Goal: Task Accomplishment & Management: Manage account settings

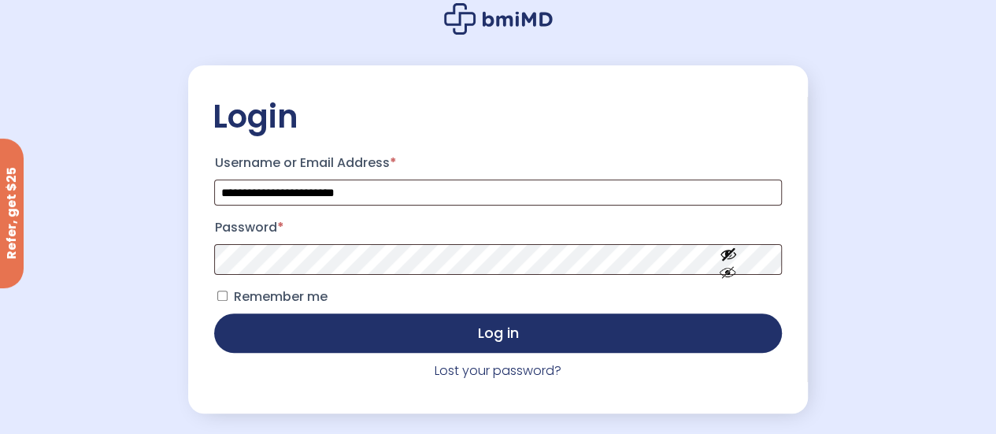
scroll to position [130, 0]
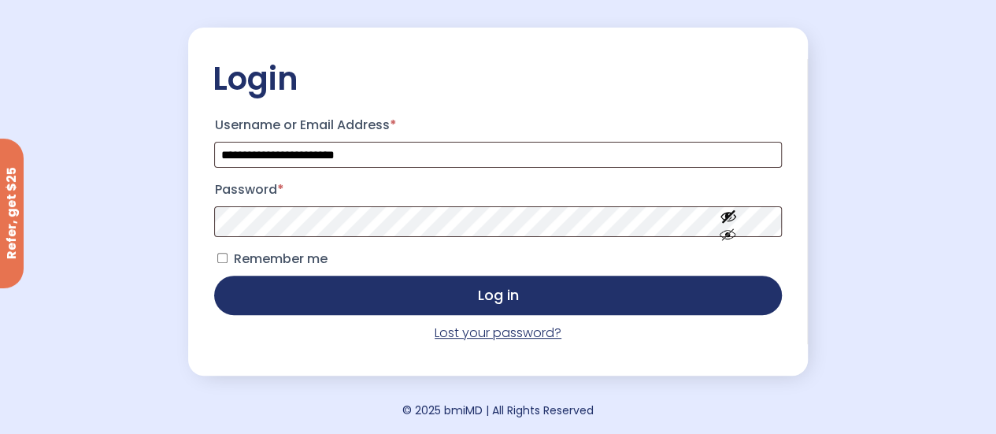
click at [483, 335] on link "Lost your password?" at bounding box center [498, 333] width 127 height 18
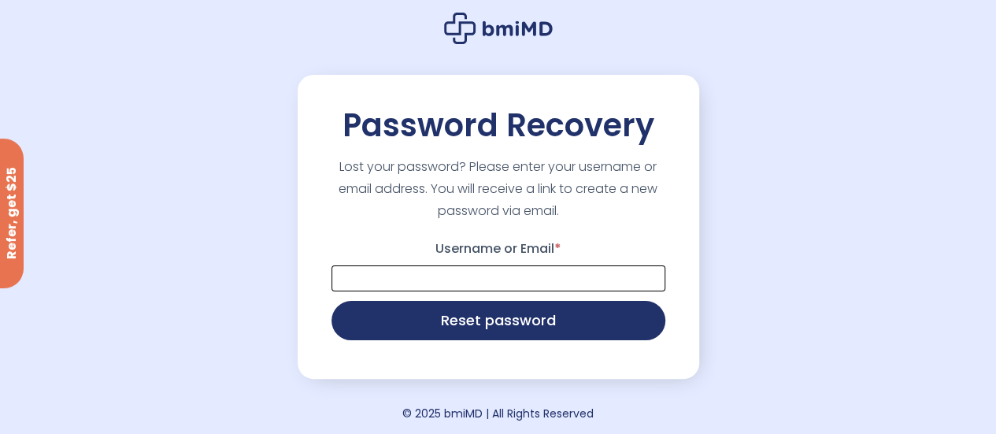
click at [465, 291] on input "Username or Email *" at bounding box center [498, 278] width 334 height 26
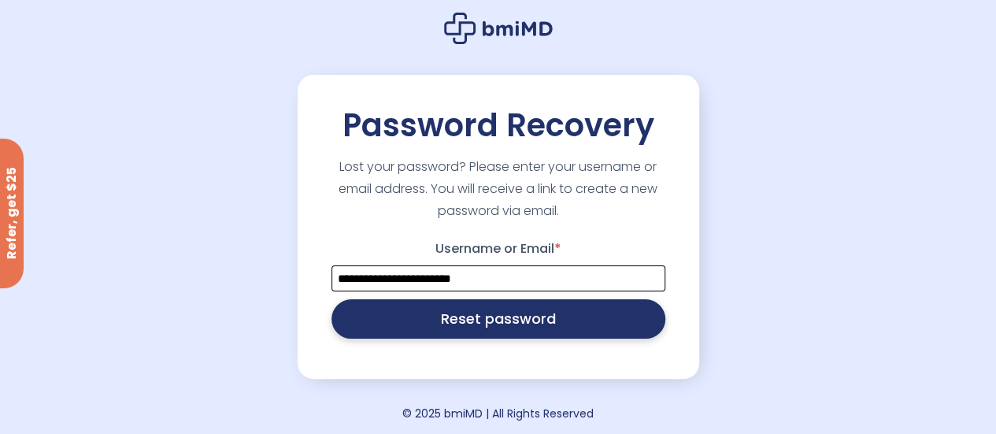
type input "**********"
drag, startPoint x: 483, startPoint y: 326, endPoint x: 457, endPoint y: 306, distance: 33.2
click at [457, 306] on button "Reset password" at bounding box center [498, 318] width 334 height 39
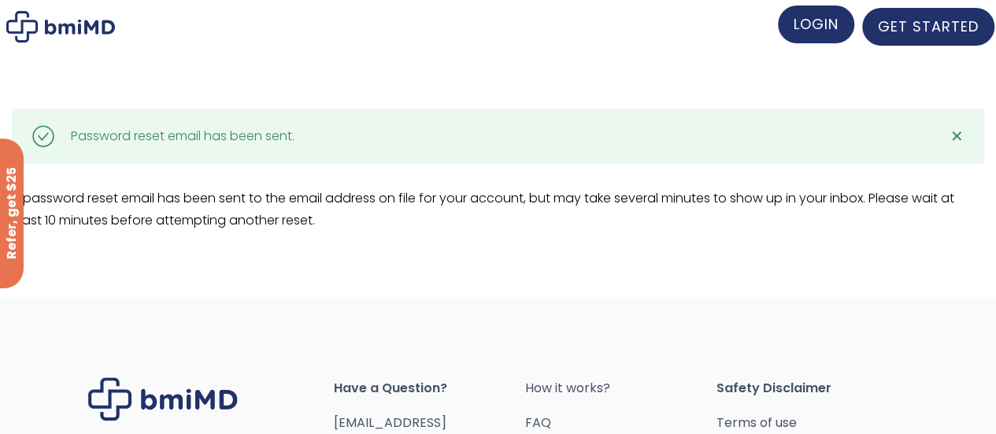
click at [817, 34] on link "LOGIN" at bounding box center [816, 25] width 76 height 38
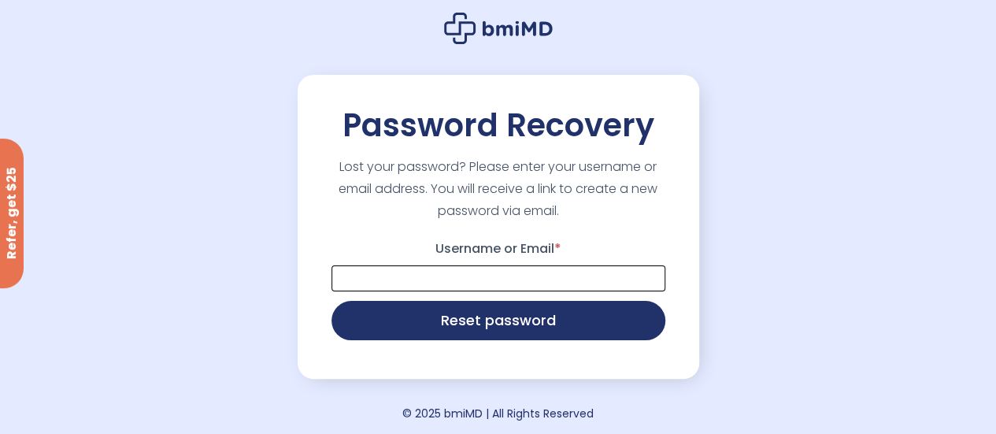
click at [425, 287] on input "Username or Email *" at bounding box center [498, 278] width 334 height 26
type input "*"
type input "**********"
click at [331, 301] on button "Reset password" at bounding box center [498, 320] width 334 height 39
